Goal: Task Accomplishment & Management: Use online tool/utility

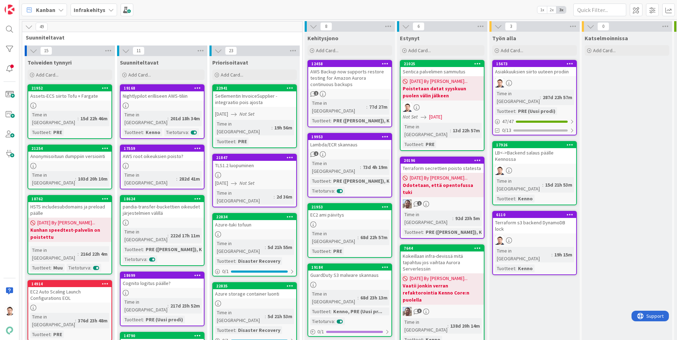
click at [546, 80] on div at bounding box center [534, 82] width 83 height 9
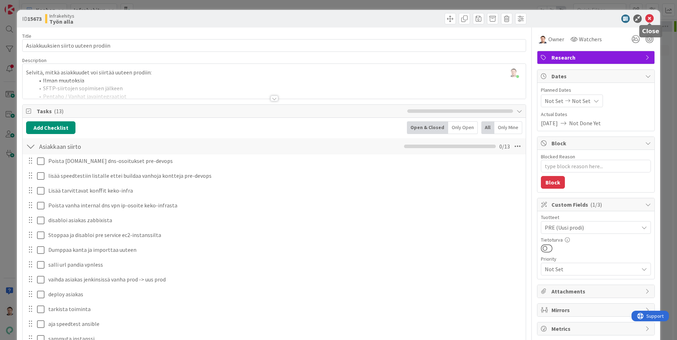
click at [652, 19] on icon at bounding box center [649, 18] width 8 height 8
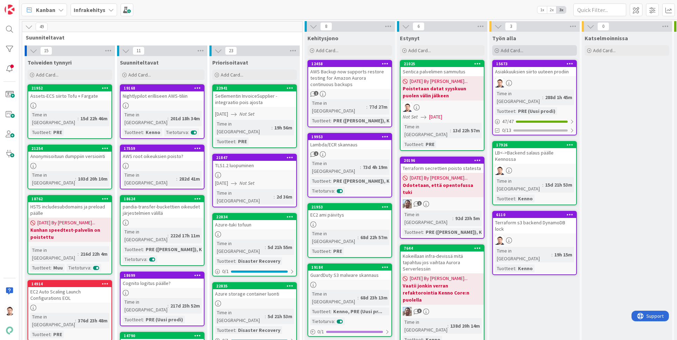
click at [515, 49] on span "Add Card..." at bounding box center [511, 50] width 23 height 6
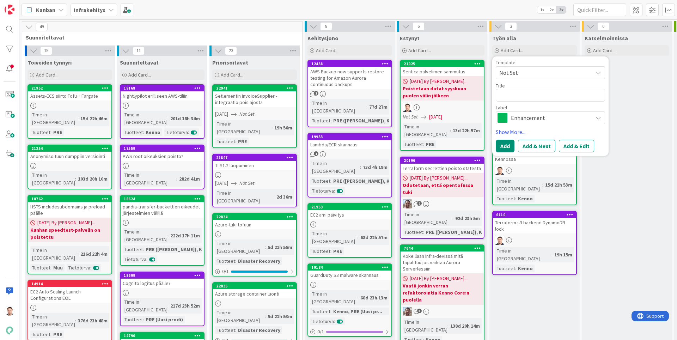
click at [523, 93] on textarea at bounding box center [549, 95] width 109 height 13
type textarea "x"
type textarea "R"
type textarea "x"
type textarea "Ro"
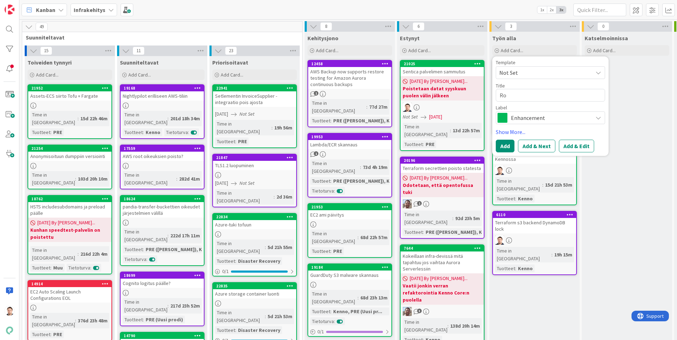
type textarea "x"
type textarea "Rov"
type textarea "x"
type textarea "Rova"
type textarea "x"
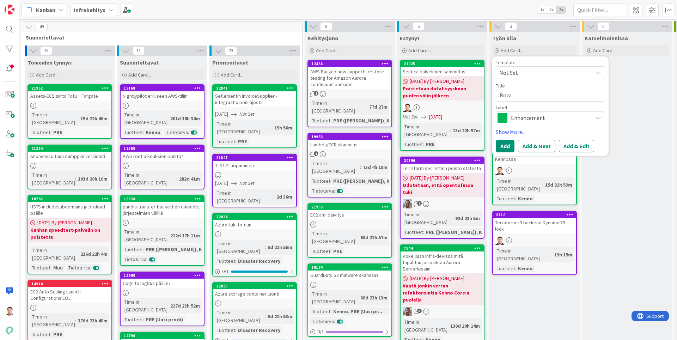
type textarea "Rovan"
type textarea "x"
type textarea "Rovani"
type textarea "x"
type textarea "[GEOGRAPHIC_DATA]"
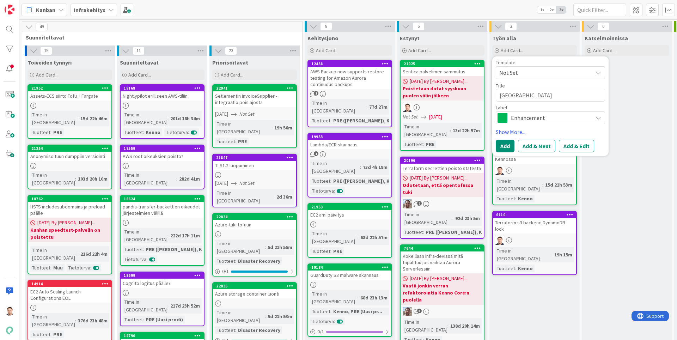
type textarea "x"
type textarea "[GEOGRAPHIC_DATA]"
type textarea "x"
type textarea "[GEOGRAPHIC_DATA]"
type textarea "x"
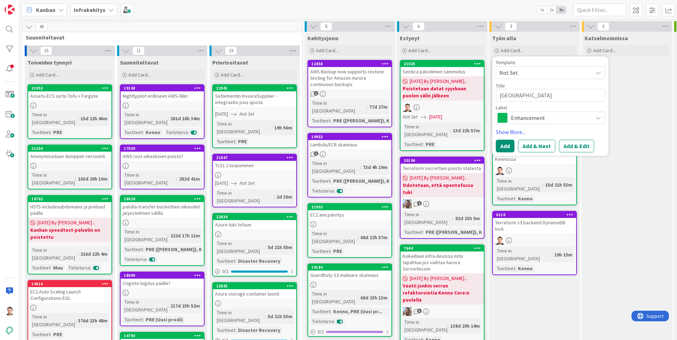
type textarea "[GEOGRAPHIC_DATA]"
type textarea "x"
type textarea "[GEOGRAPHIC_DATA] u"
type textarea "x"
type textarea "[GEOGRAPHIC_DATA] uu"
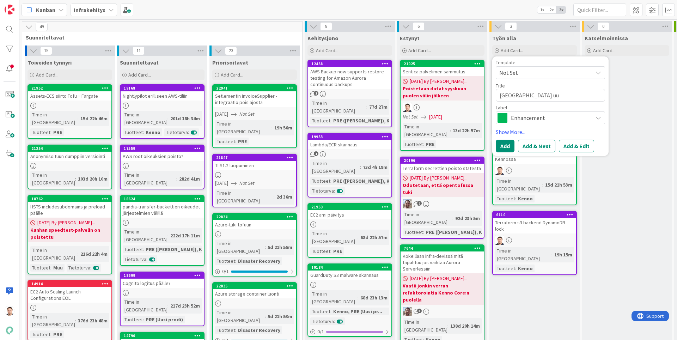
type textarea "x"
type textarea "Rovaniemi uut"
type textarea "x"
type textarea "Rovaniemi uute"
type textarea "x"
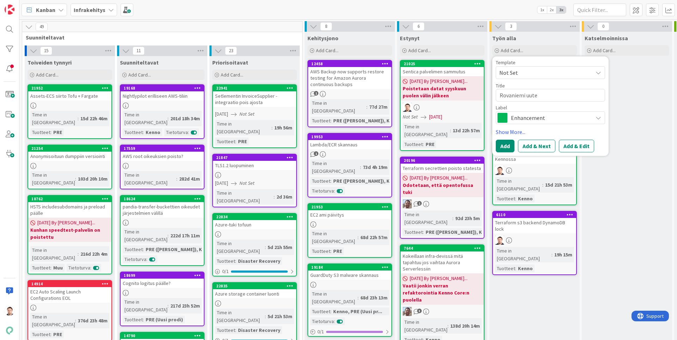
type textarea "Rovaniemi uutee"
type textarea "x"
type textarea "[GEOGRAPHIC_DATA] uuteen"
type textarea "x"
type textarea "[GEOGRAPHIC_DATA] uuteen"
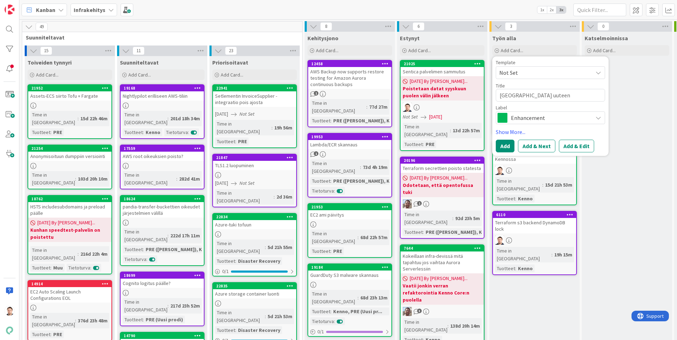
type textarea "x"
type textarea "Rovaniemi uuteen p"
type textarea "x"
type textarea "[GEOGRAPHIC_DATA] uuteen pr"
type textarea "x"
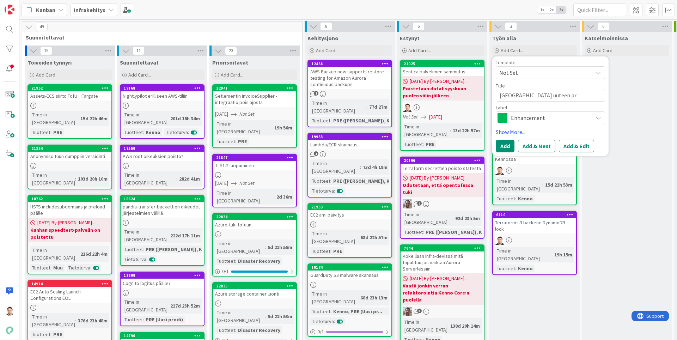
type textarea "[GEOGRAPHIC_DATA] uuteen pro"
type textarea "x"
type textarea "[GEOGRAPHIC_DATA] uuteen prod"
type textarea "x"
type textarea "[GEOGRAPHIC_DATA] uuteen prodi"
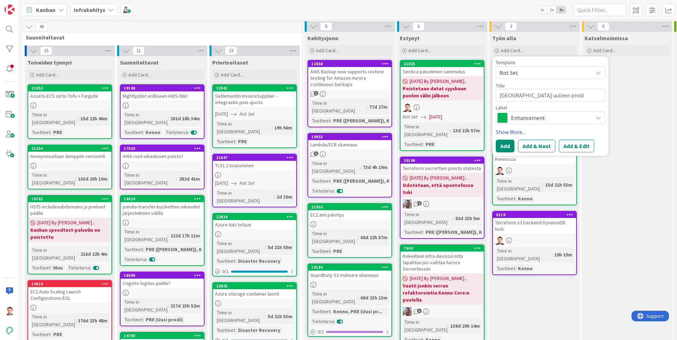
type textarea "x"
type textarea "[GEOGRAPHIC_DATA] uuteen prodii"
type textarea "x"
type textarea "[GEOGRAPHIC_DATA] uuteen prodiin"
click at [502, 150] on button "Add" at bounding box center [504, 146] width 19 height 13
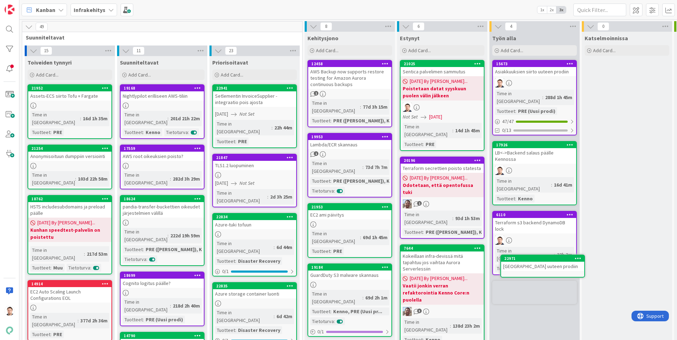
scroll to position [3, 0]
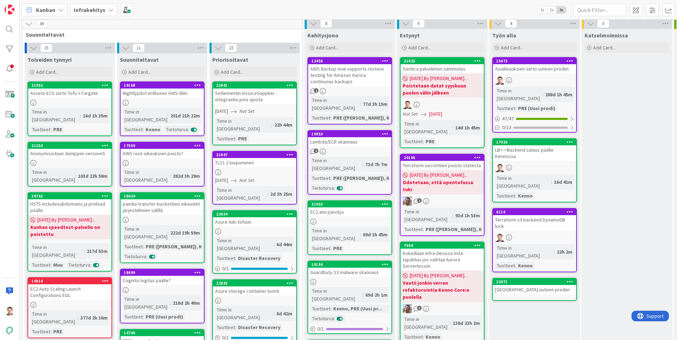
click at [550, 285] on div "[GEOGRAPHIC_DATA] uuteen prodiin" at bounding box center [534, 289] width 83 height 9
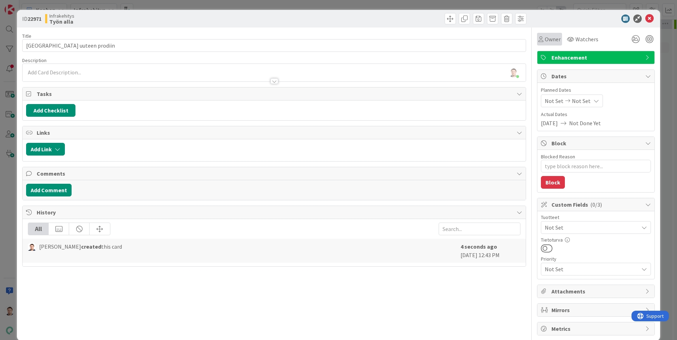
click at [552, 38] on span "Owner" at bounding box center [552, 39] width 16 height 8
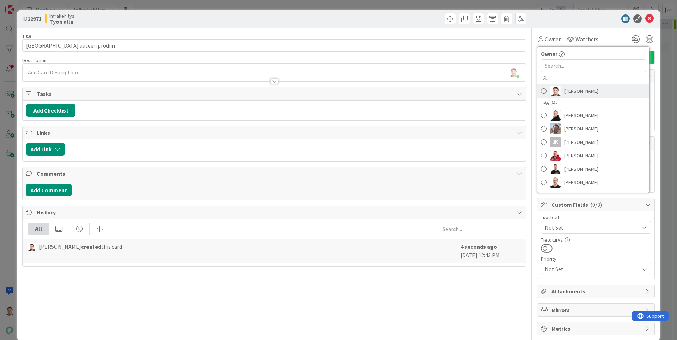
click at [579, 86] on span "[PERSON_NAME]" at bounding box center [581, 91] width 34 height 11
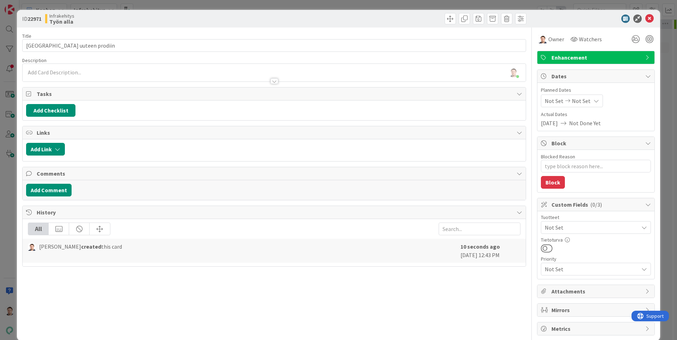
click at [570, 223] on span "Not Set" at bounding box center [591, 227] width 94 height 8
click at [574, 256] on span "PRE (Uusi prodi)" at bounding box center [570, 256] width 39 height 11
click at [422, 325] on div "Title 24 / 128 [GEOGRAPHIC_DATA] uuteen prodiin Description [PERSON_NAME] just …" at bounding box center [274, 181] width 504 height 308
click at [55, 111] on button "Add Checklist" at bounding box center [50, 110] width 49 height 13
click at [80, 173] on link "Copy existing" at bounding box center [87, 173] width 32 height 7
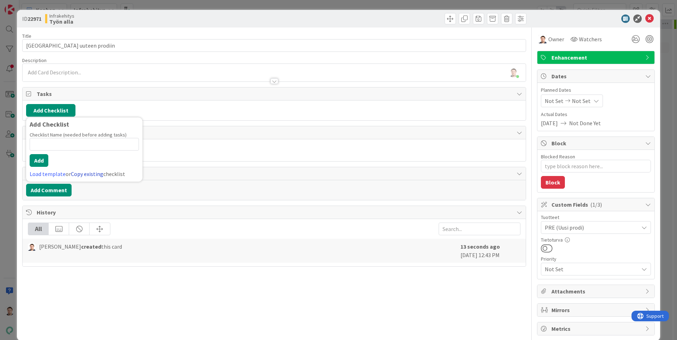
type textarea "x"
click at [62, 162] on input "text" at bounding box center [84, 168] width 109 height 13
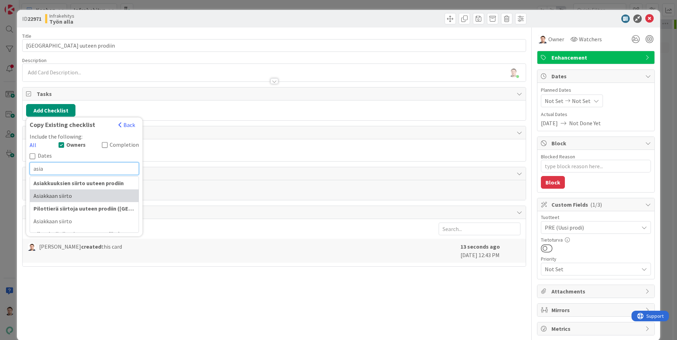
type input "asia"
click at [42, 190] on div "Asiakkaan siirto" at bounding box center [84, 195] width 109 height 13
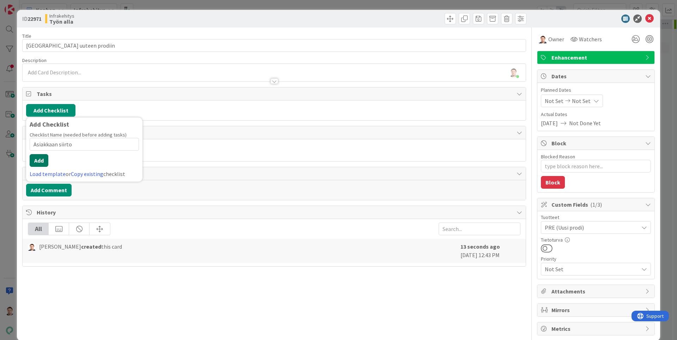
click at [31, 158] on button "Add" at bounding box center [39, 160] width 19 height 13
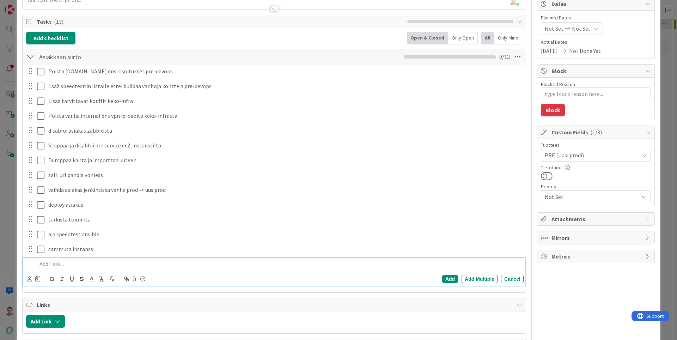
scroll to position [186, 0]
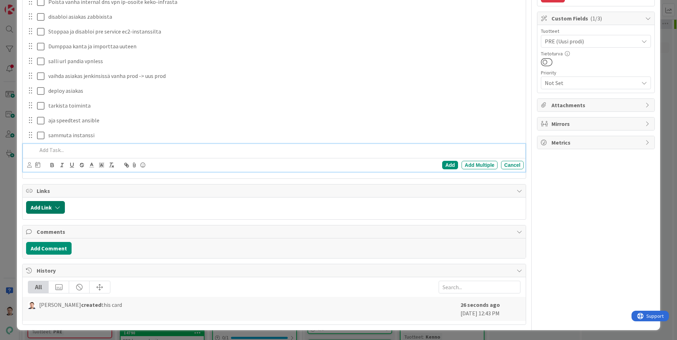
click at [40, 206] on button "Add Link" at bounding box center [45, 207] width 39 height 13
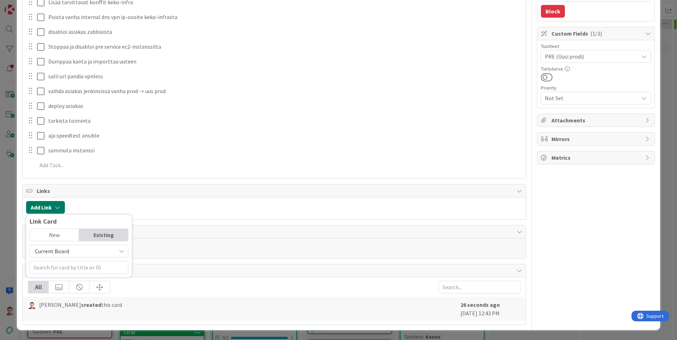
scroll to position [171, 0]
click at [96, 238] on div "Existing" at bounding box center [103, 235] width 49 height 12
click at [95, 234] on div "Existing" at bounding box center [103, 235] width 49 height 12
click at [64, 252] on span "Current Board" at bounding box center [52, 250] width 34 height 7
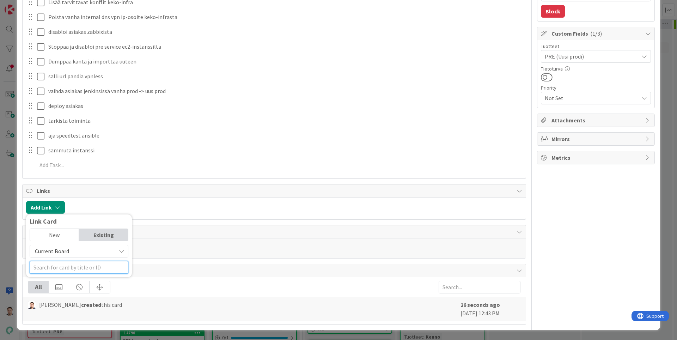
click at [69, 271] on input "text" at bounding box center [79, 267] width 99 height 13
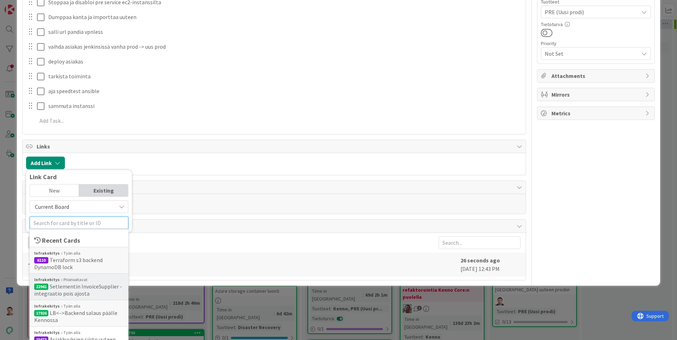
scroll to position [228, 0]
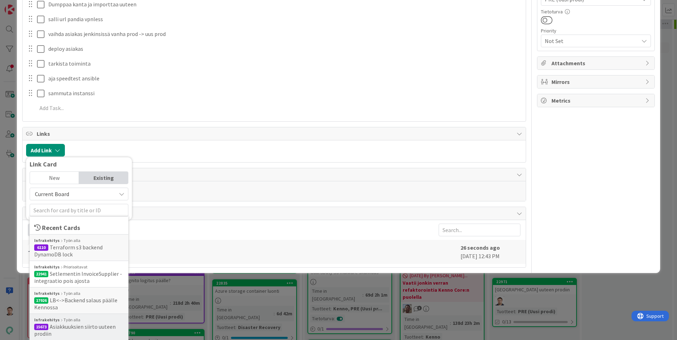
click at [88, 329] on span "Asiakkuuksien siirto uuteen prodiin" at bounding box center [74, 330] width 81 height 14
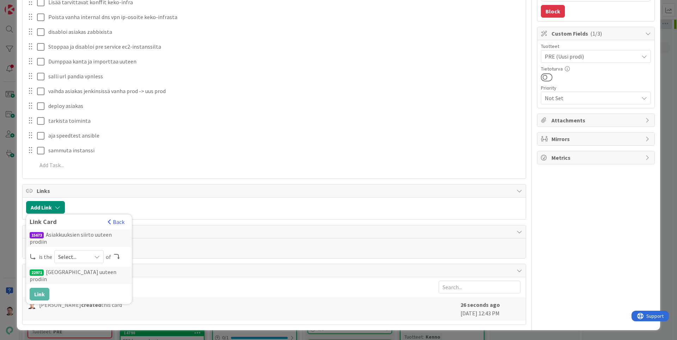
click at [79, 257] on span "Select..." at bounding box center [73, 257] width 30 height 10
click at [78, 271] on span "parent" at bounding box center [116, 273] width 80 height 11
click at [35, 291] on button "Link" at bounding box center [40, 294] width 20 height 13
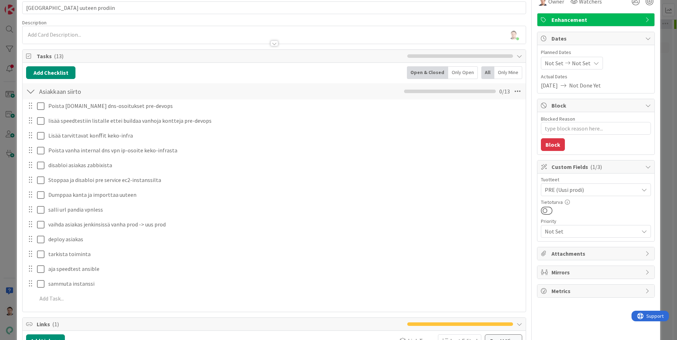
scroll to position [0, 0]
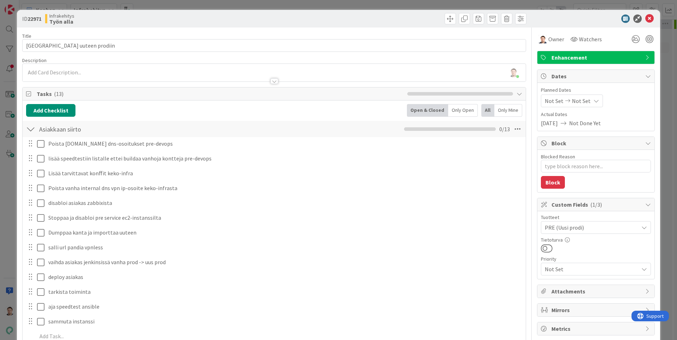
click at [652, 20] on icon at bounding box center [649, 18] width 8 height 8
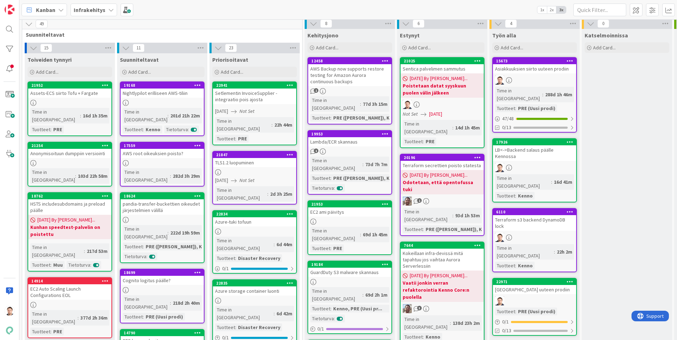
click at [542, 82] on div at bounding box center [534, 79] width 83 height 9
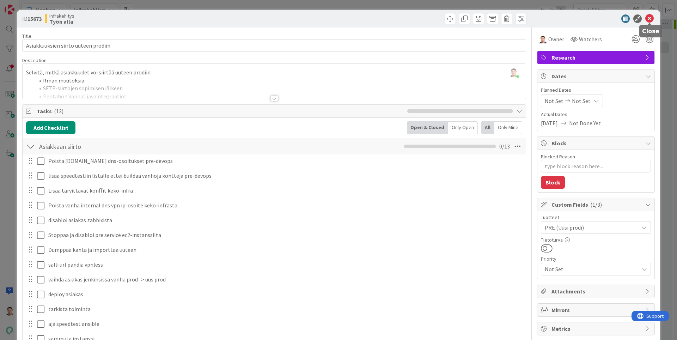
drag, startPoint x: 651, startPoint y: 20, endPoint x: 608, endPoint y: 45, distance: 49.3
click at [651, 20] on icon at bounding box center [649, 18] width 8 height 8
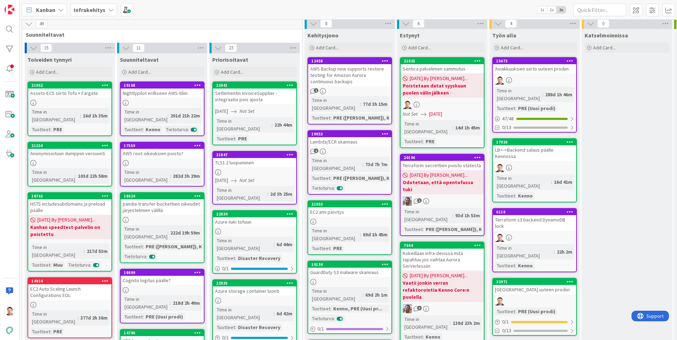
click at [544, 285] on div "[GEOGRAPHIC_DATA] uuteen prodiin" at bounding box center [534, 289] width 83 height 9
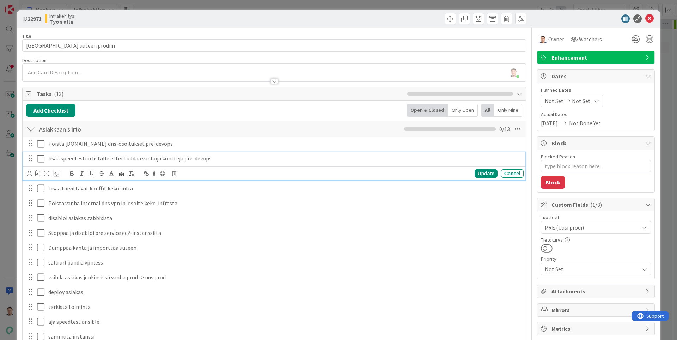
click at [41, 160] on icon at bounding box center [42, 158] width 11 height 8
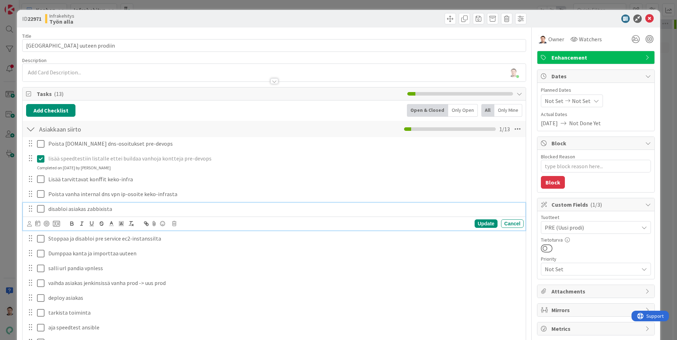
click at [43, 211] on icon at bounding box center [42, 208] width 11 height 8
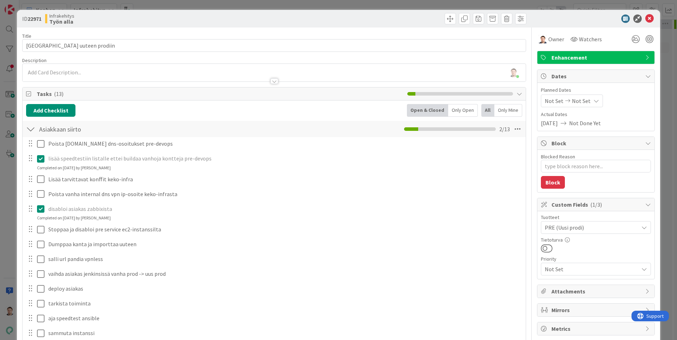
type textarea "x"
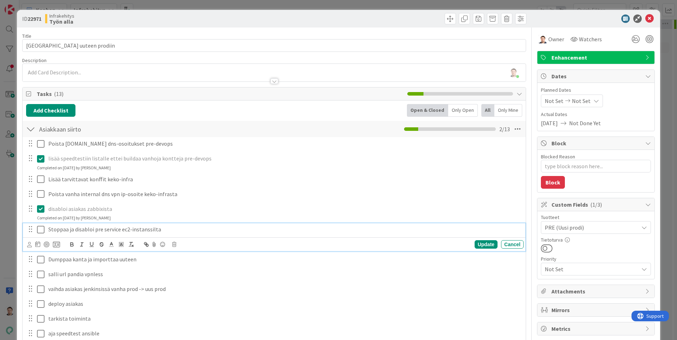
click at [38, 229] on icon at bounding box center [42, 229] width 11 height 8
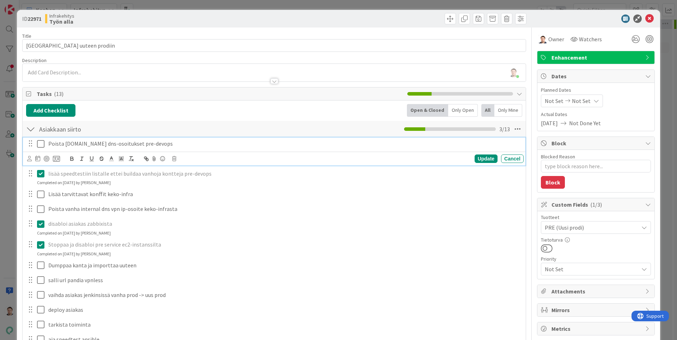
click at [38, 145] on icon at bounding box center [42, 144] width 11 height 8
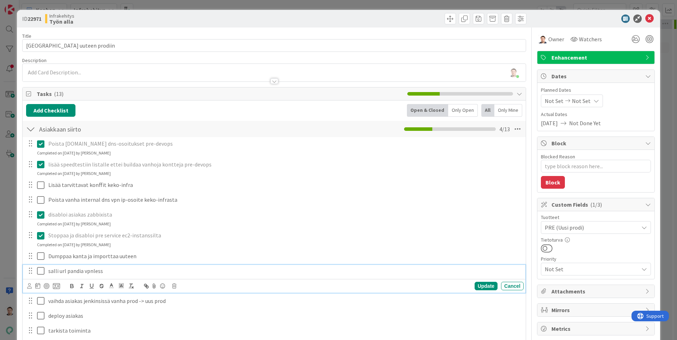
click at [42, 270] on icon at bounding box center [42, 270] width 11 height 8
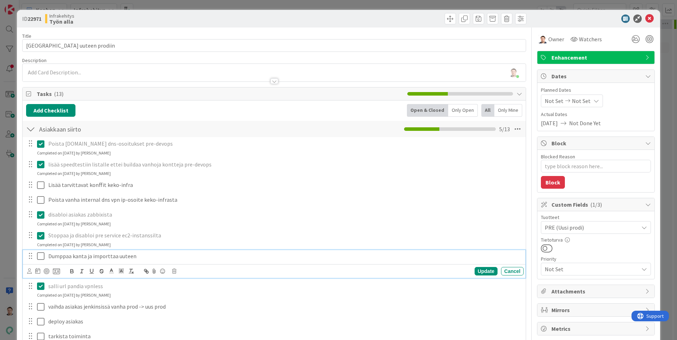
click at [41, 258] on icon at bounding box center [42, 256] width 11 height 8
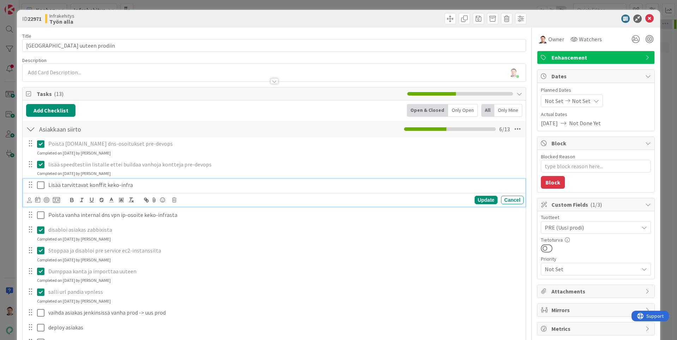
click at [44, 187] on icon at bounding box center [42, 185] width 11 height 8
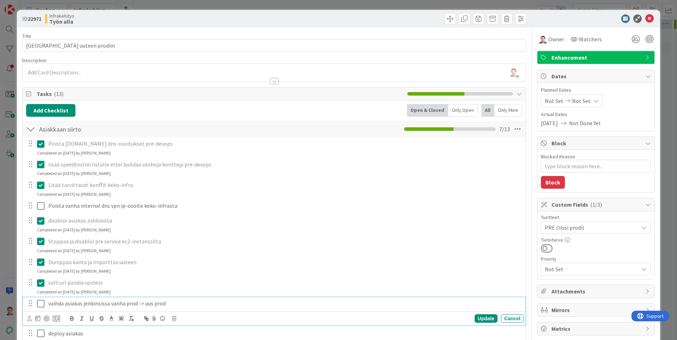
click at [38, 301] on icon at bounding box center [42, 303] width 11 height 8
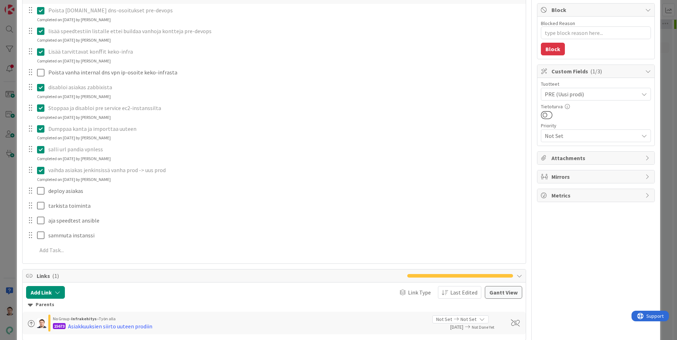
scroll to position [89, 0]
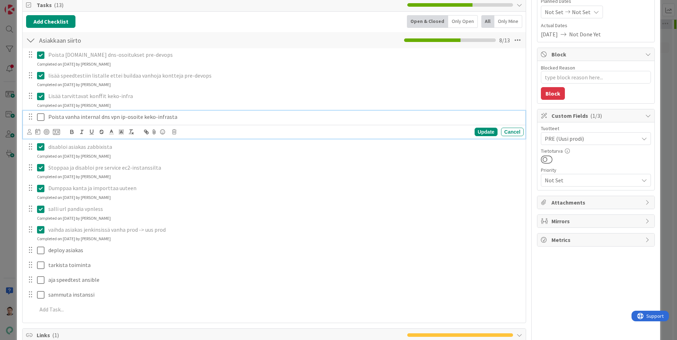
click at [41, 115] on icon at bounding box center [42, 117] width 11 height 8
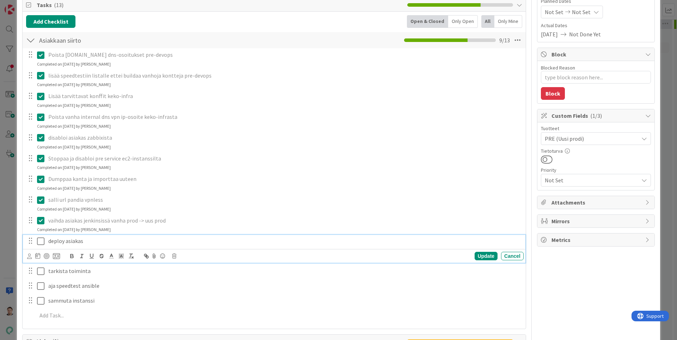
click at [39, 241] on icon at bounding box center [42, 241] width 11 height 8
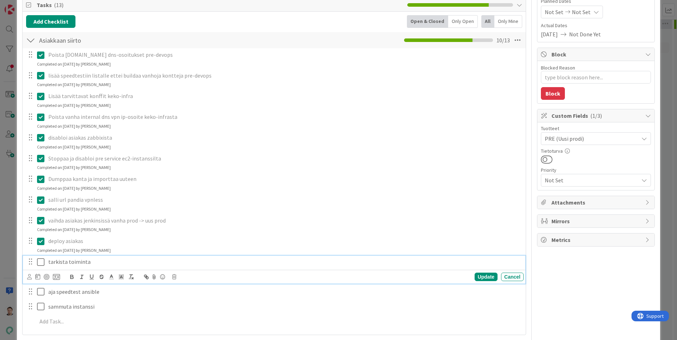
click at [43, 261] on icon at bounding box center [42, 262] width 11 height 8
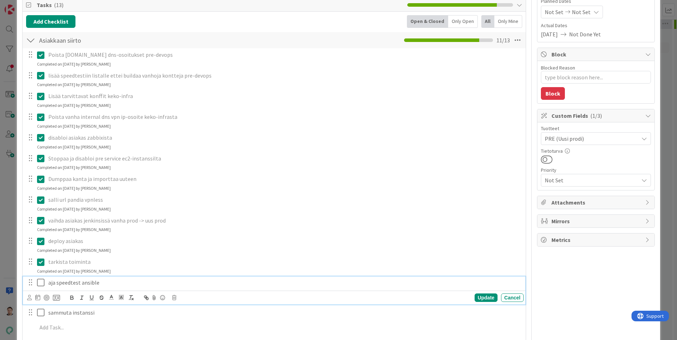
click at [41, 284] on icon at bounding box center [42, 282] width 11 height 8
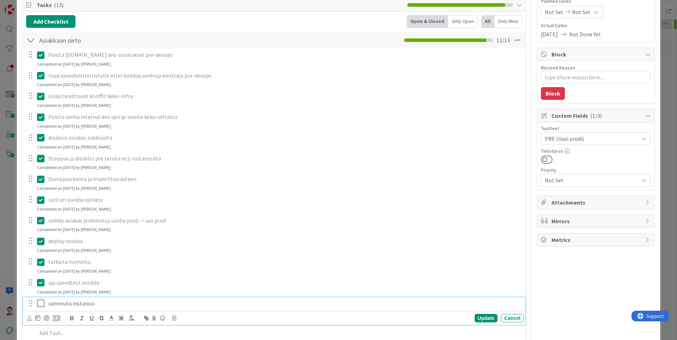
click at [43, 305] on icon at bounding box center [42, 303] width 11 height 8
type textarea "x"
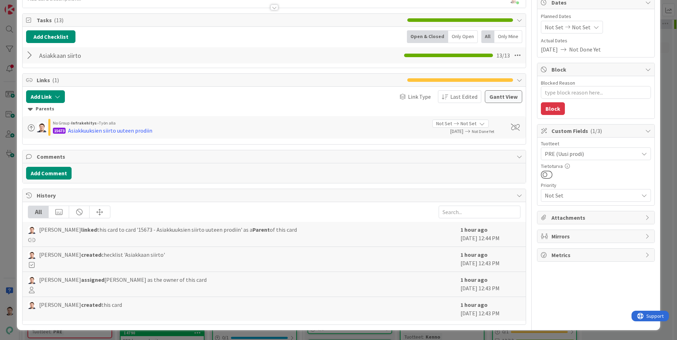
scroll to position [0, 0]
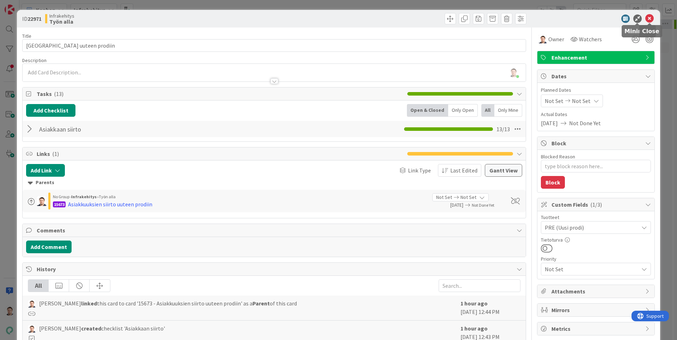
click at [651, 18] on icon at bounding box center [649, 18] width 8 height 8
